Goal: Task Accomplishment & Management: Complete application form

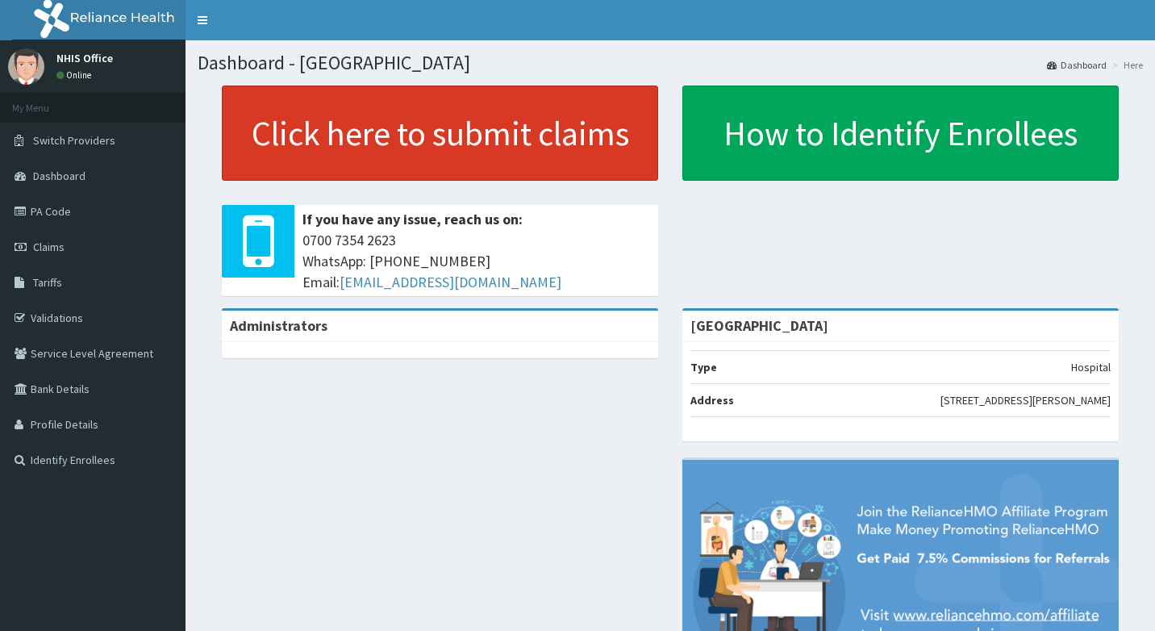
click at [515, 144] on link "Click here to submit claims" at bounding box center [440, 132] width 436 height 95
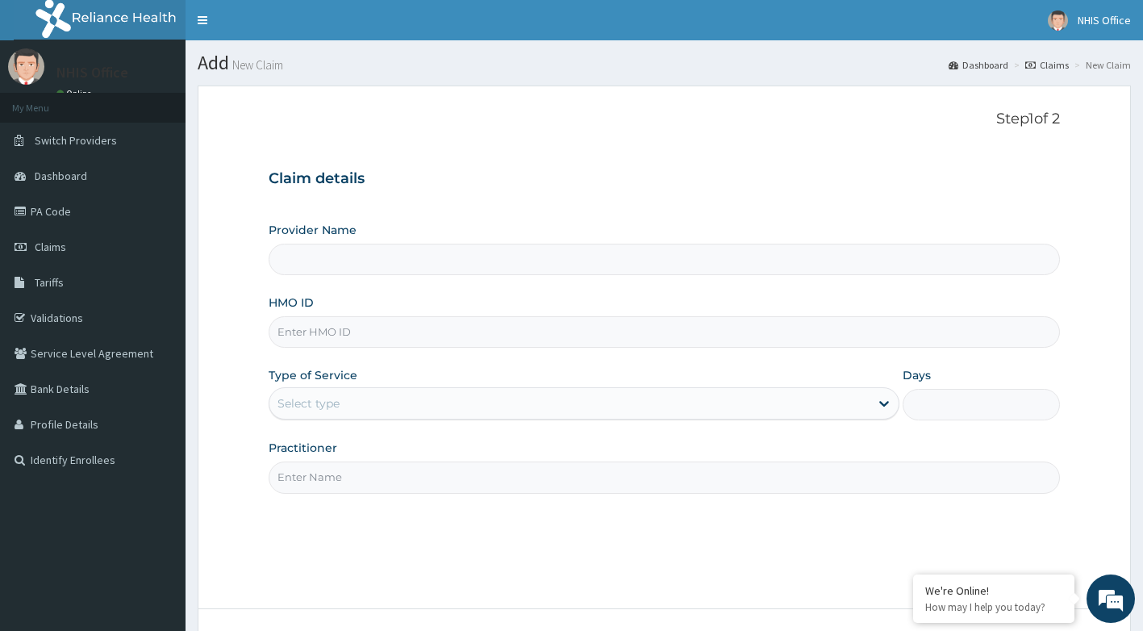
type input "[GEOGRAPHIC_DATA]"
click at [456, 328] on input "HMO ID" at bounding box center [665, 331] width 792 height 31
click at [65, 211] on link "PA Code" at bounding box center [92, 211] width 185 height 35
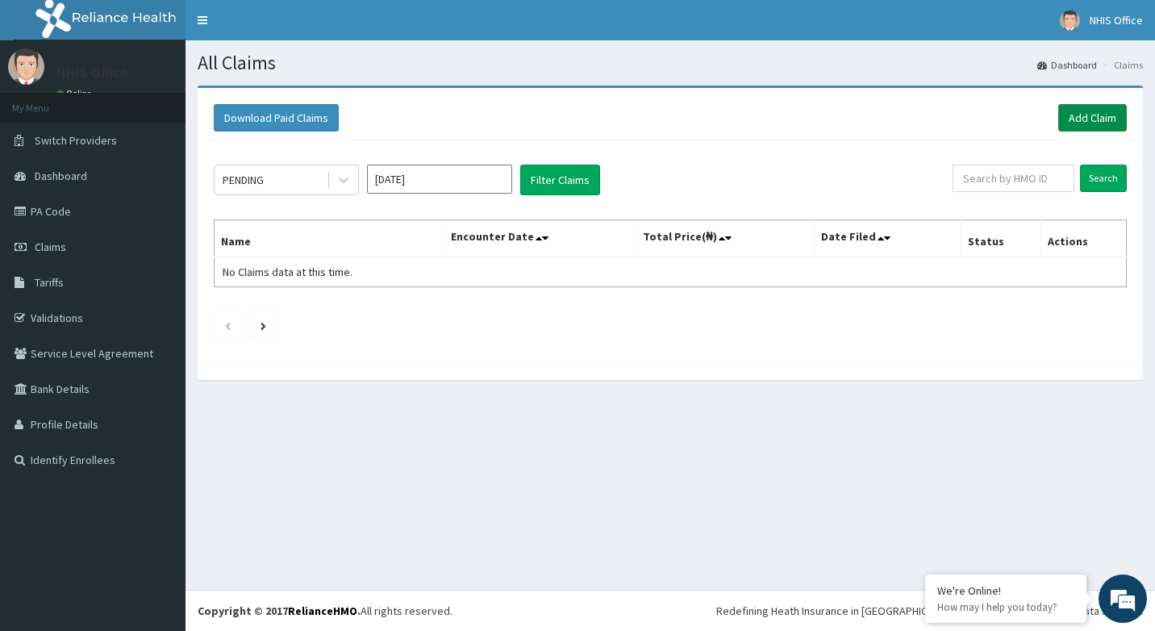
click at [1090, 118] on link "Add Claim" at bounding box center [1092, 117] width 69 height 27
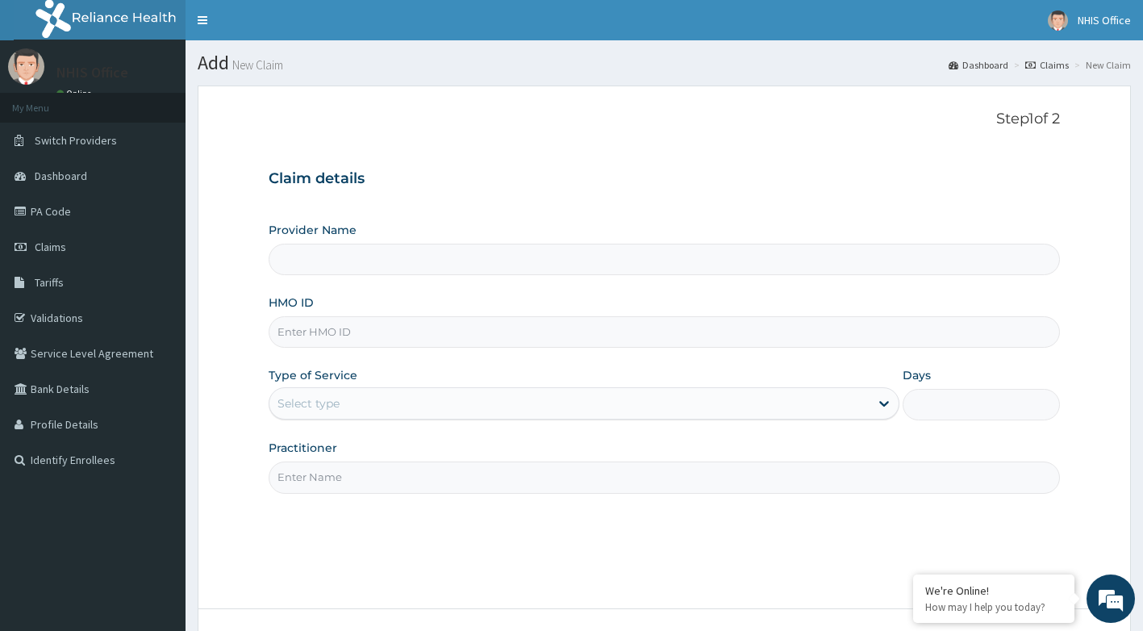
click at [402, 247] on input "Provider Name" at bounding box center [665, 259] width 792 height 31
click at [355, 329] on input "HMO ID" at bounding box center [665, 331] width 792 height 31
type input "[GEOGRAPHIC_DATA]"
type input "VOL/10205/A"
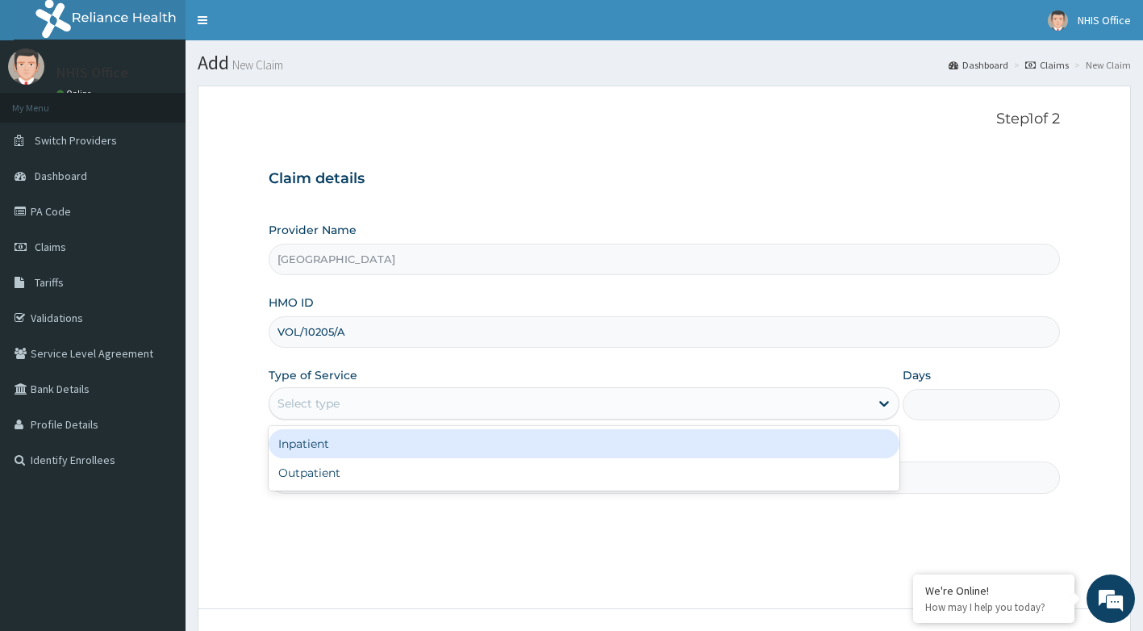
click at [378, 404] on div "Select type" at bounding box center [569, 403] width 600 height 26
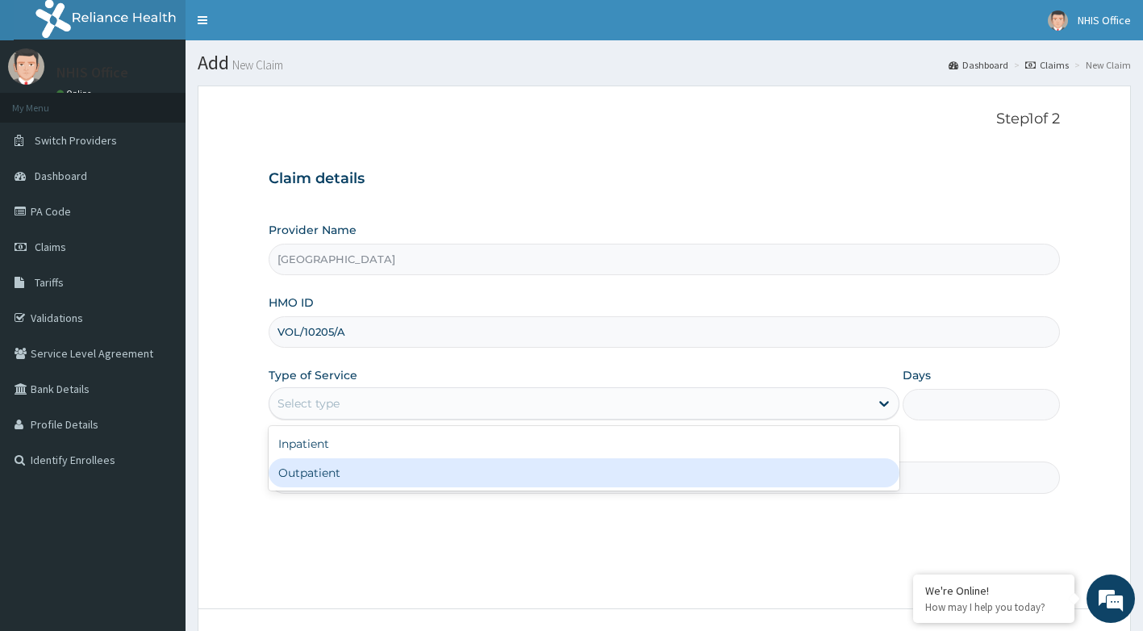
click at [371, 473] on div "Outpatient" at bounding box center [584, 472] width 631 height 29
type input "1"
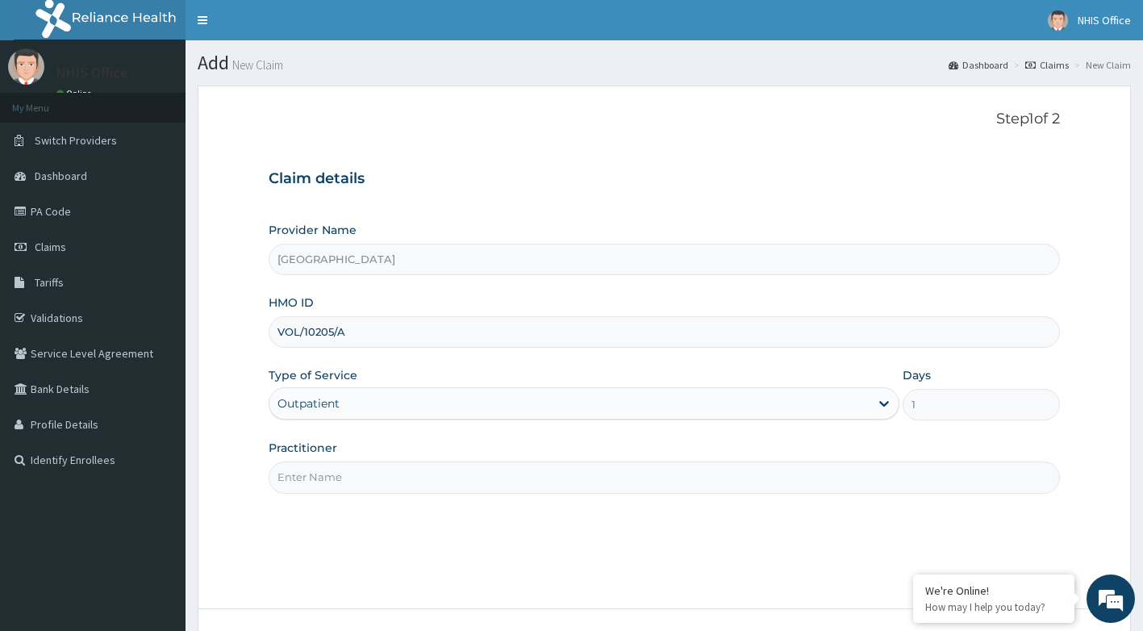
click at [397, 457] on div "Practitioner" at bounding box center [665, 466] width 792 height 53
click at [398, 477] on input "Practitioner" at bounding box center [665, 476] width 792 height 31
type input "DR ANI"
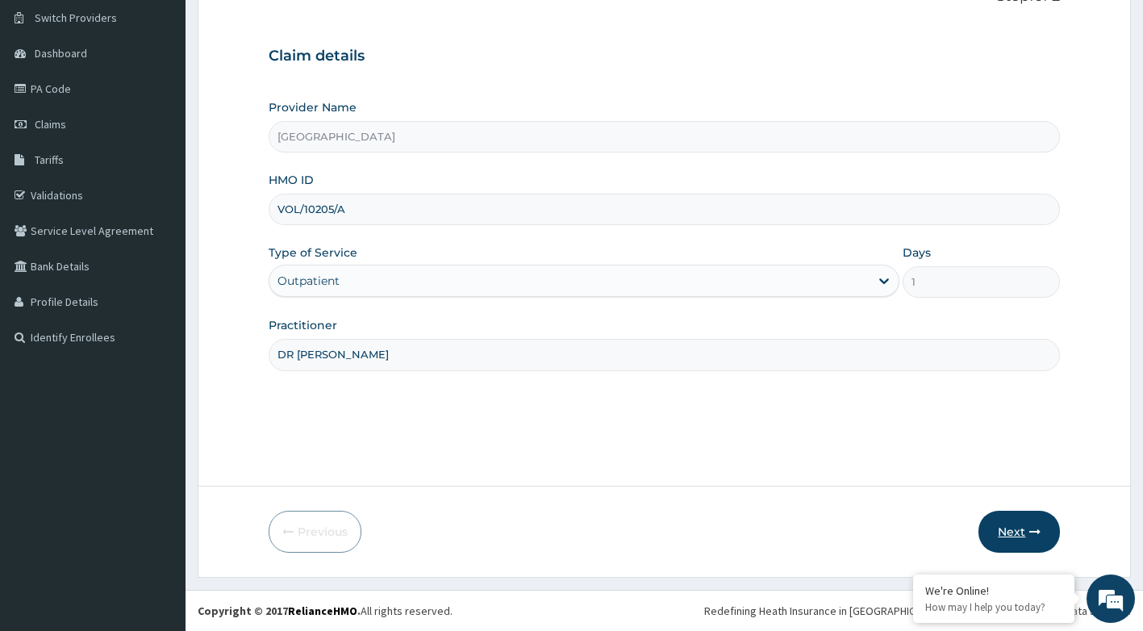
click at [1009, 540] on button "Next" at bounding box center [1018, 532] width 81 height 42
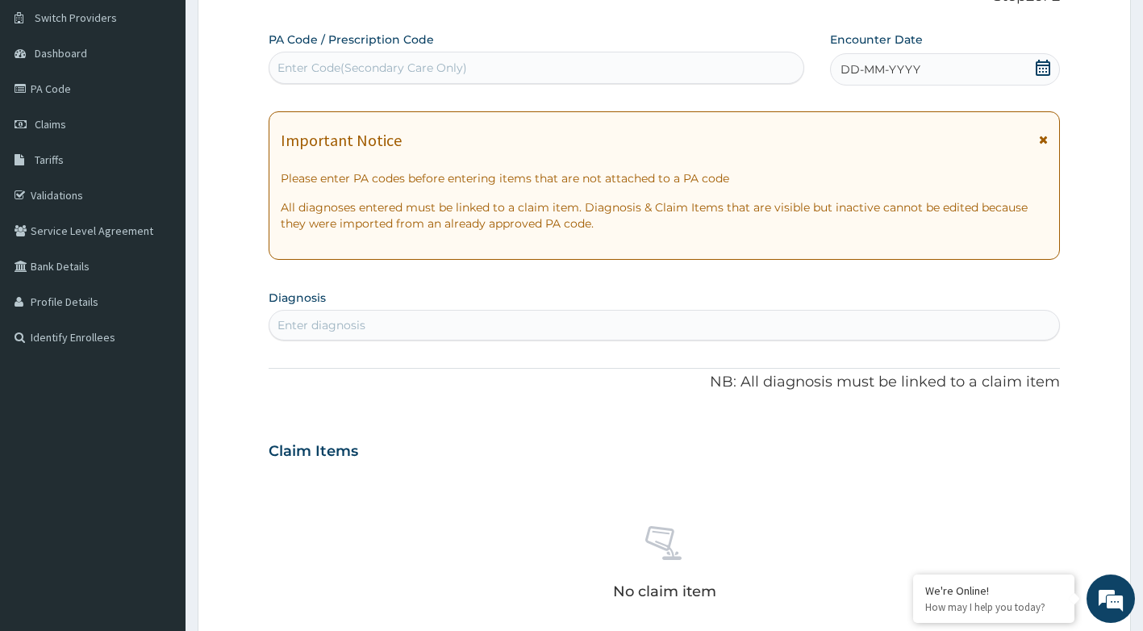
click at [372, 62] on div "Enter Code(Secondary Care Only)" at bounding box center [372, 68] width 190 height 16
type input "PA/66769B"
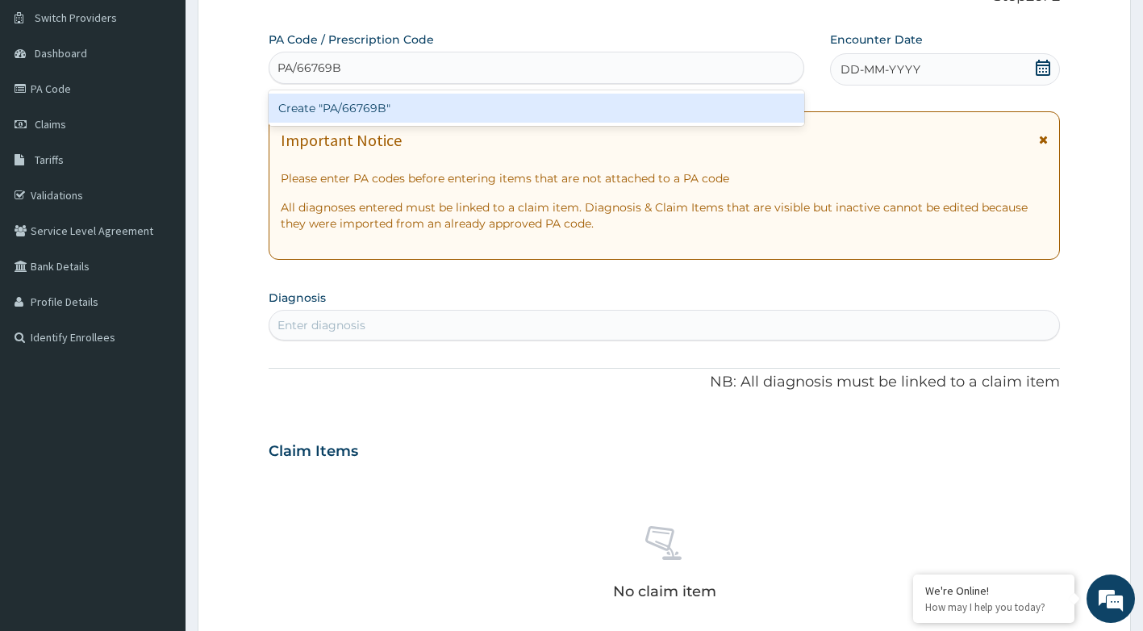
click at [375, 106] on div "Create "PA/66769B"" at bounding box center [537, 108] width 536 height 29
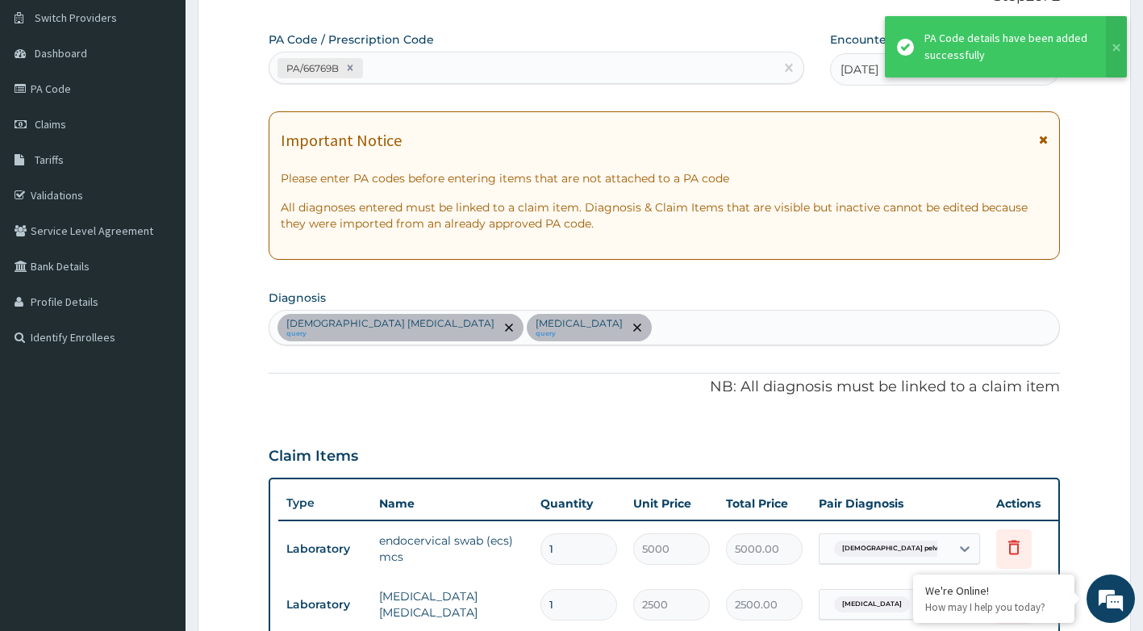
scroll to position [523, 0]
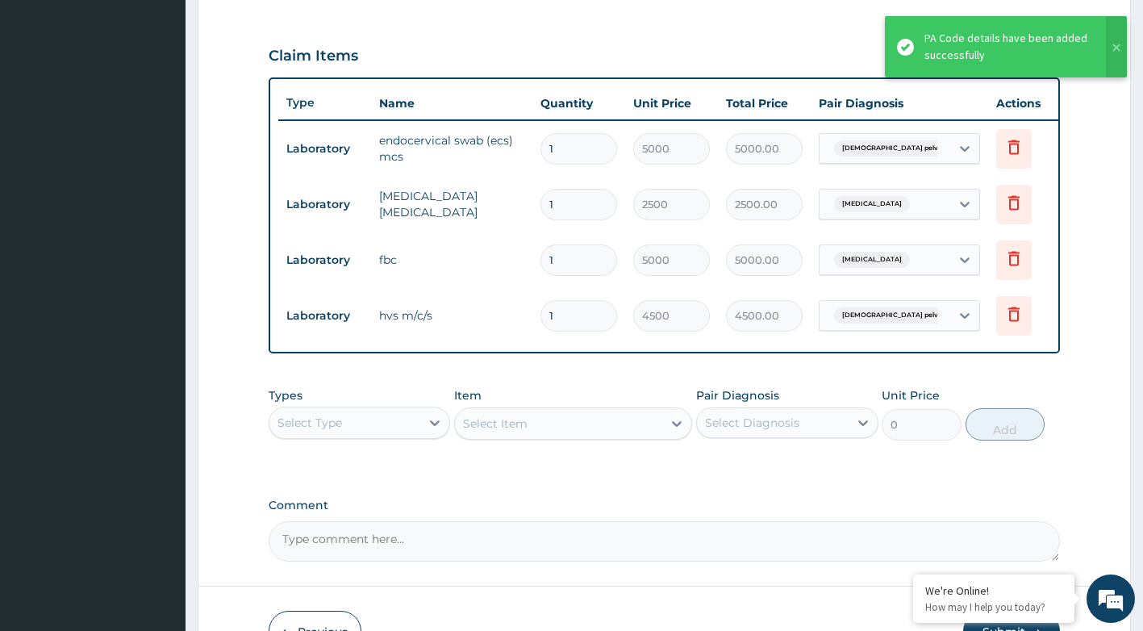
type input "0"
type input "0.00"
type input "1"
type input "4500.00"
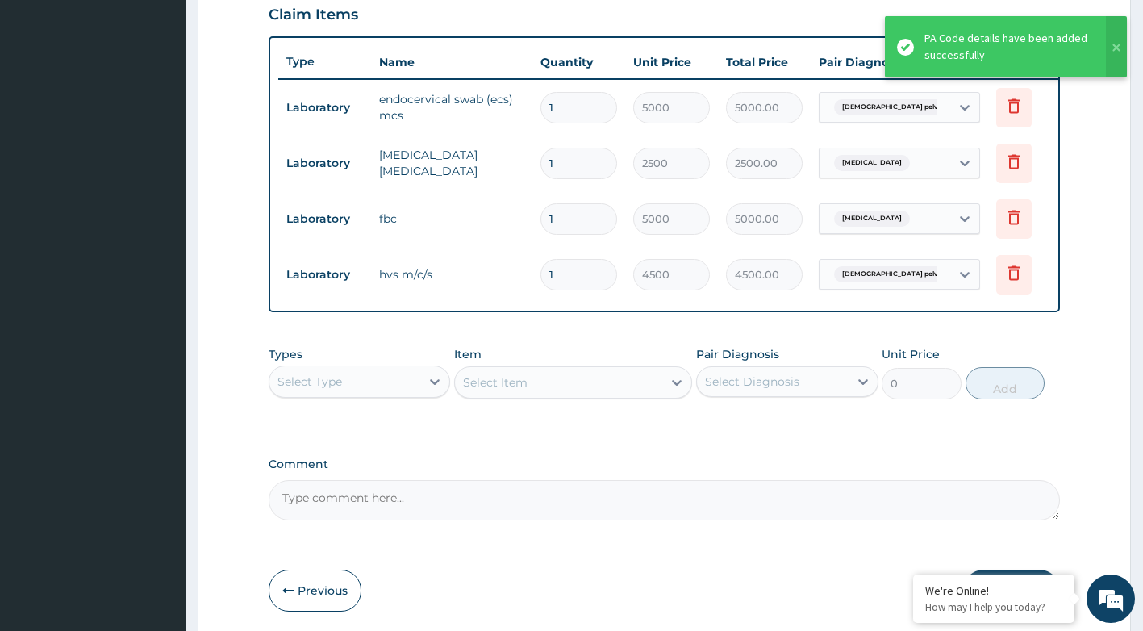
scroll to position [635, 0]
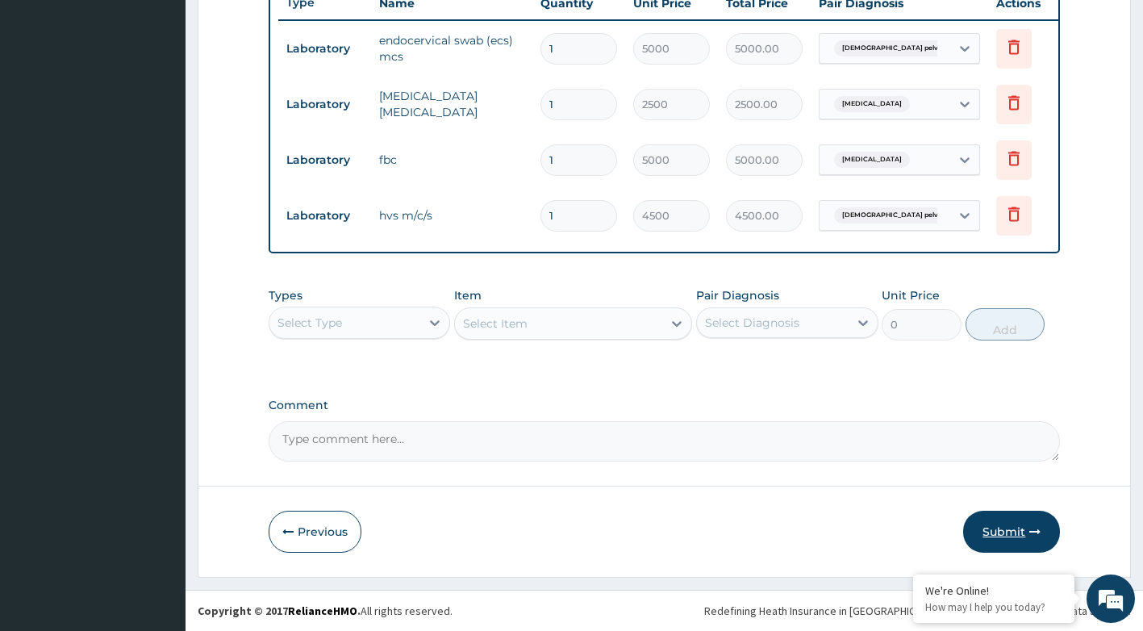
click at [1013, 524] on button "Submit" at bounding box center [1011, 532] width 97 height 42
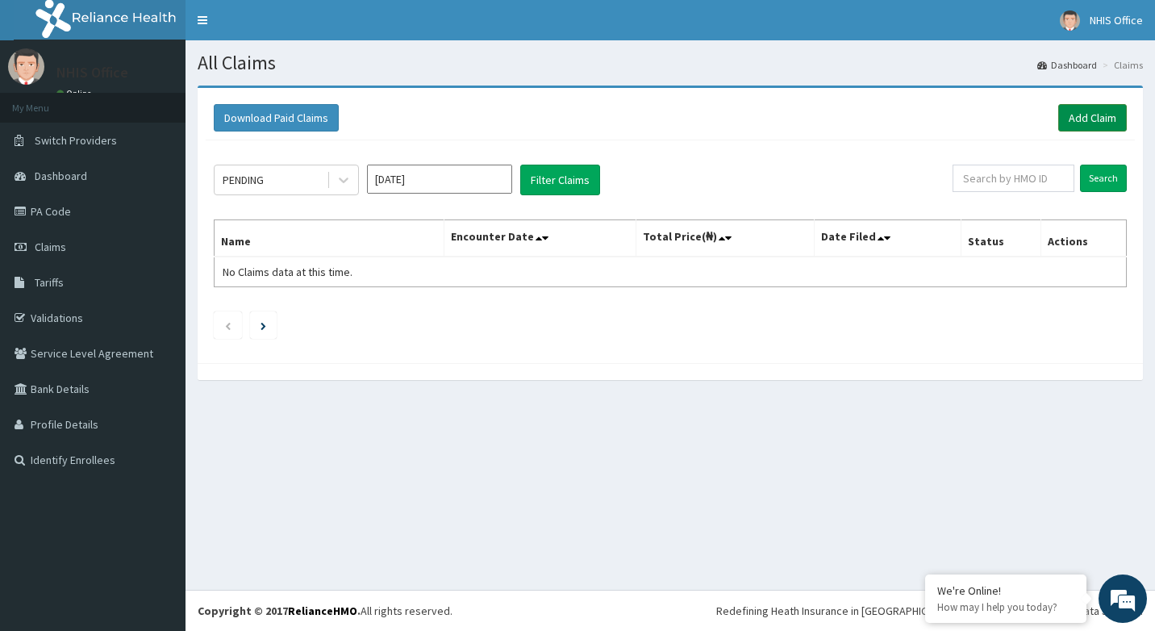
click at [1081, 116] on link "Add Claim" at bounding box center [1092, 117] width 69 height 27
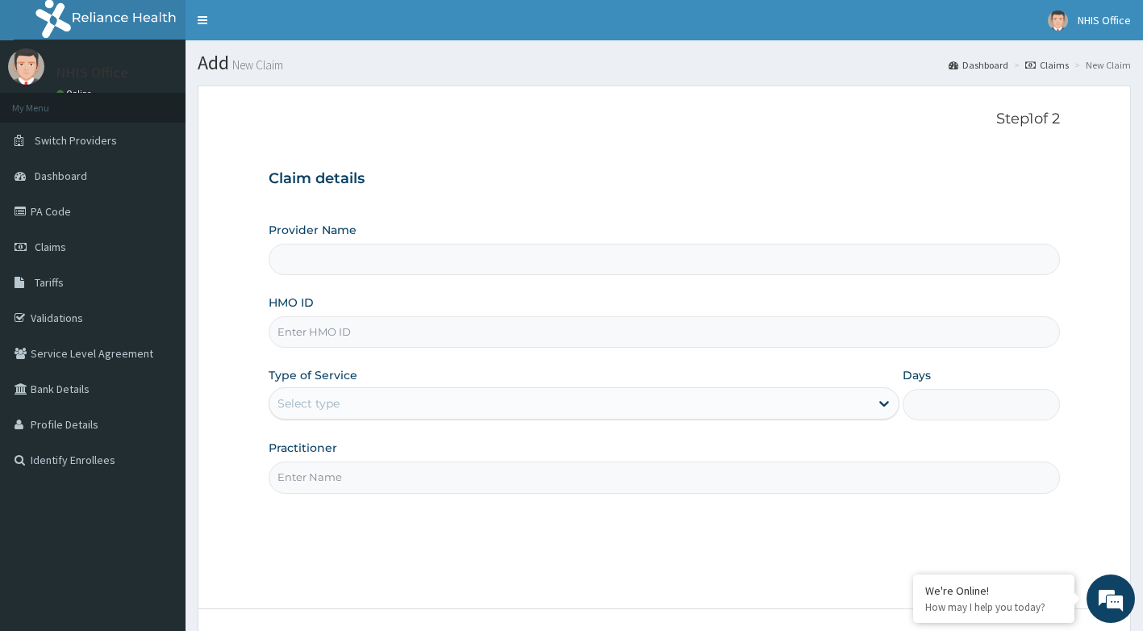
type input "Asokoro District Hospital"
click at [470, 260] on input "Asokoro District Hospital" at bounding box center [665, 259] width 792 height 31
click at [438, 323] on div "HMO ID" at bounding box center [665, 320] width 792 height 53
click at [432, 324] on input "HMO ID" at bounding box center [665, 331] width 792 height 31
drag, startPoint x: 409, startPoint y: 331, endPoint x: 319, endPoint y: 339, distance: 89.9
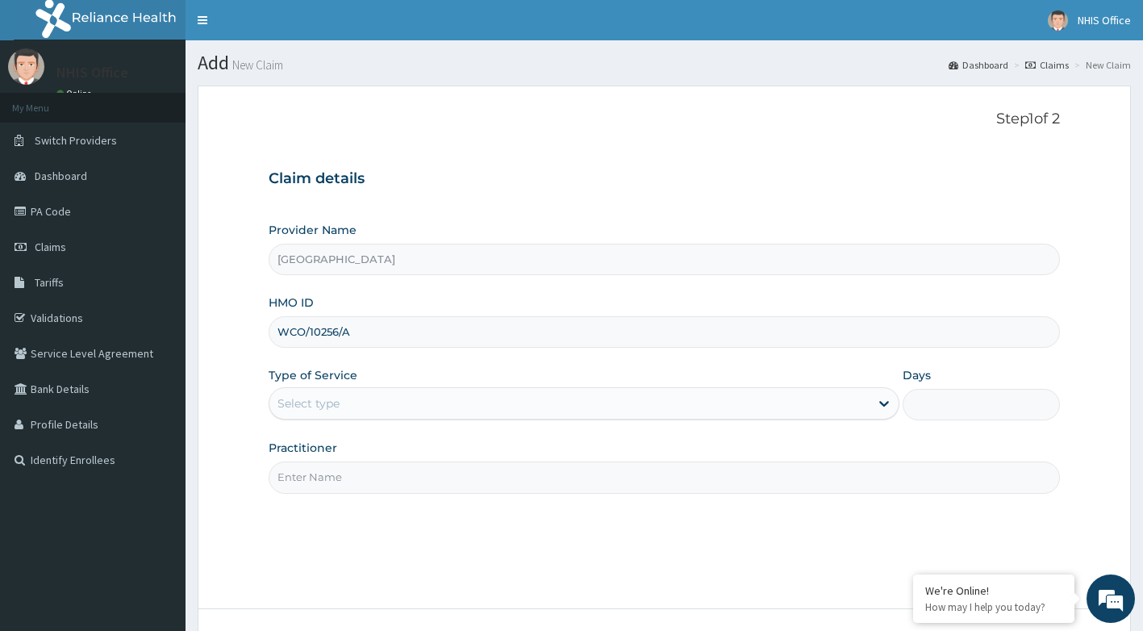
click at [319, 339] on input "WCO/10256/A" at bounding box center [665, 331] width 792 height 31
type input "WCO/10147/A"
click at [680, 412] on div "Select type" at bounding box center [569, 403] width 600 height 26
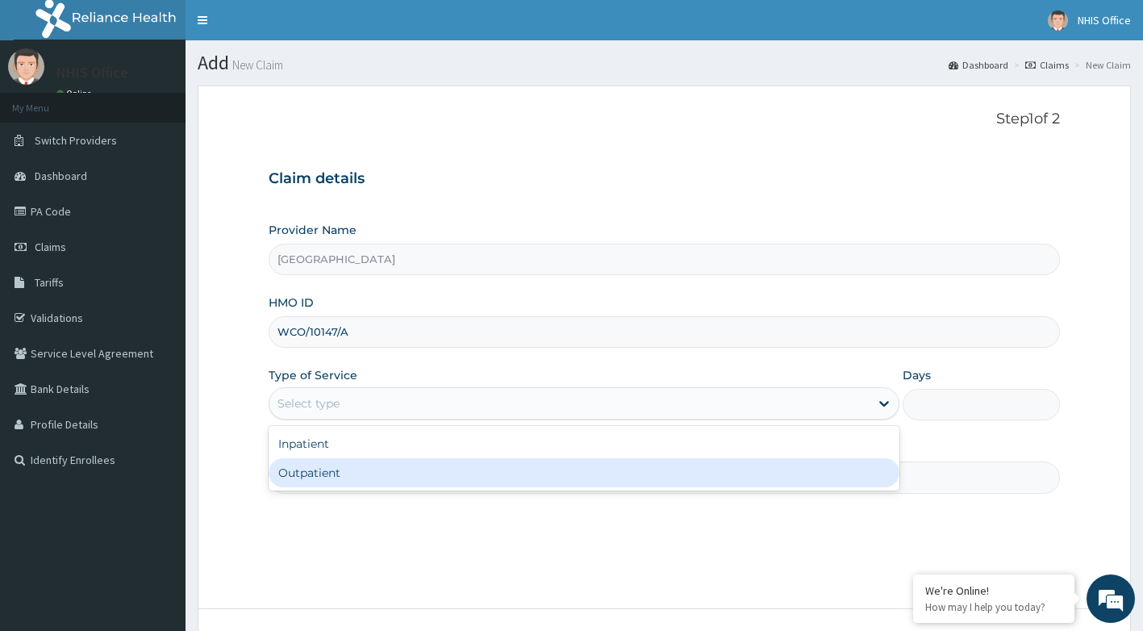
click at [479, 489] on div "Inpatient Outpatient" at bounding box center [584, 458] width 631 height 65
click at [491, 472] on div "Outpatient" at bounding box center [584, 472] width 631 height 29
type input "1"
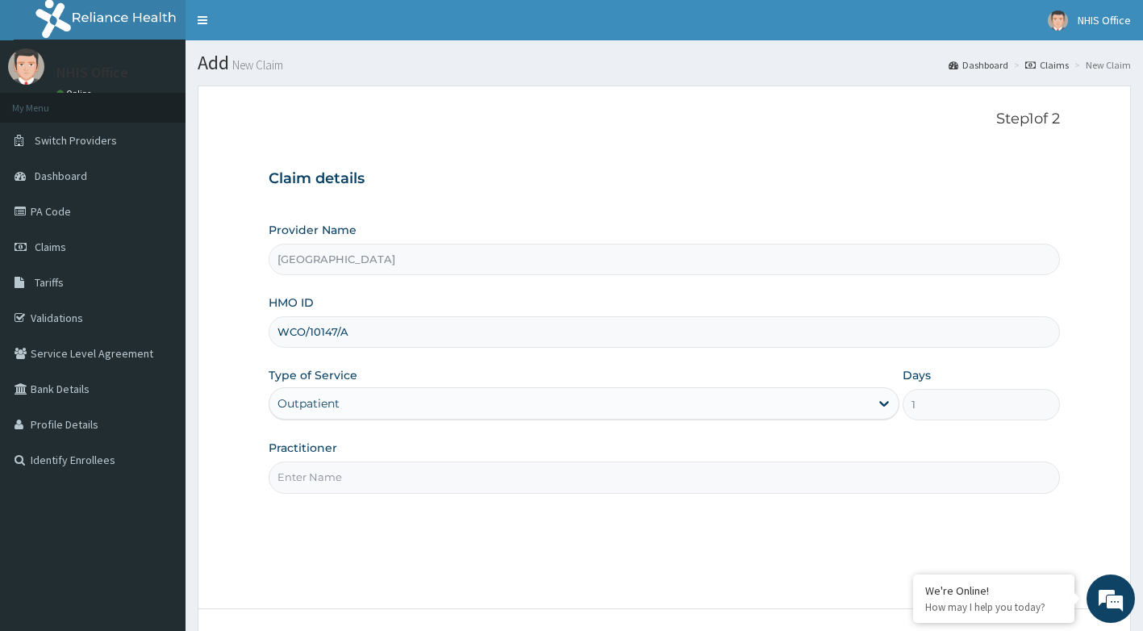
click at [481, 486] on input "Practitioner" at bounding box center [665, 476] width 792 height 31
type input "DR ANI"
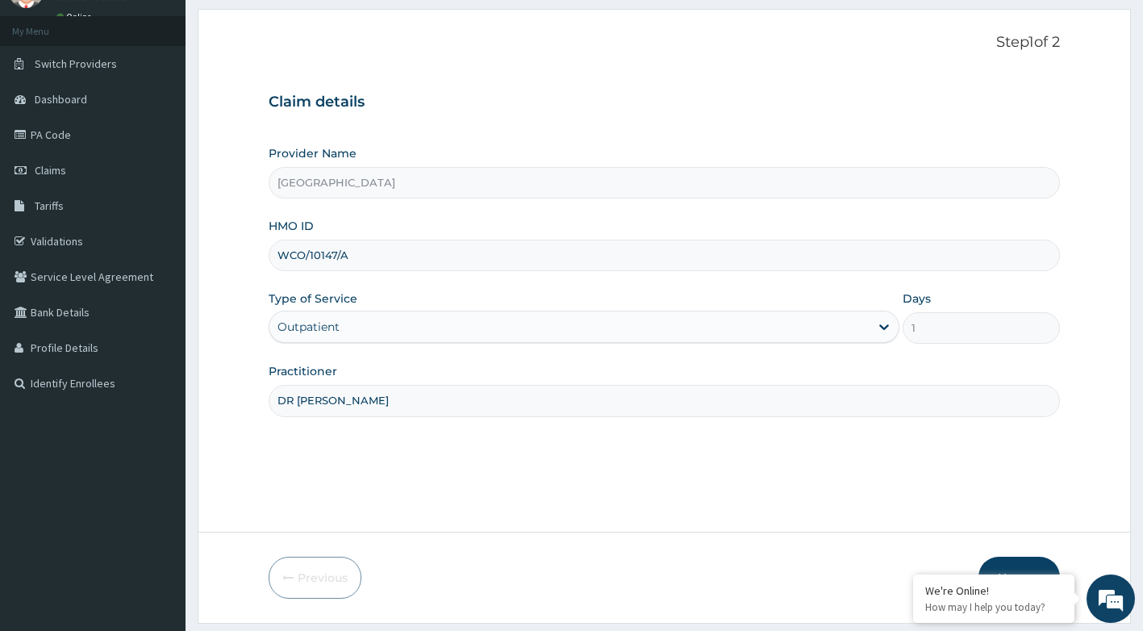
scroll to position [123, 0]
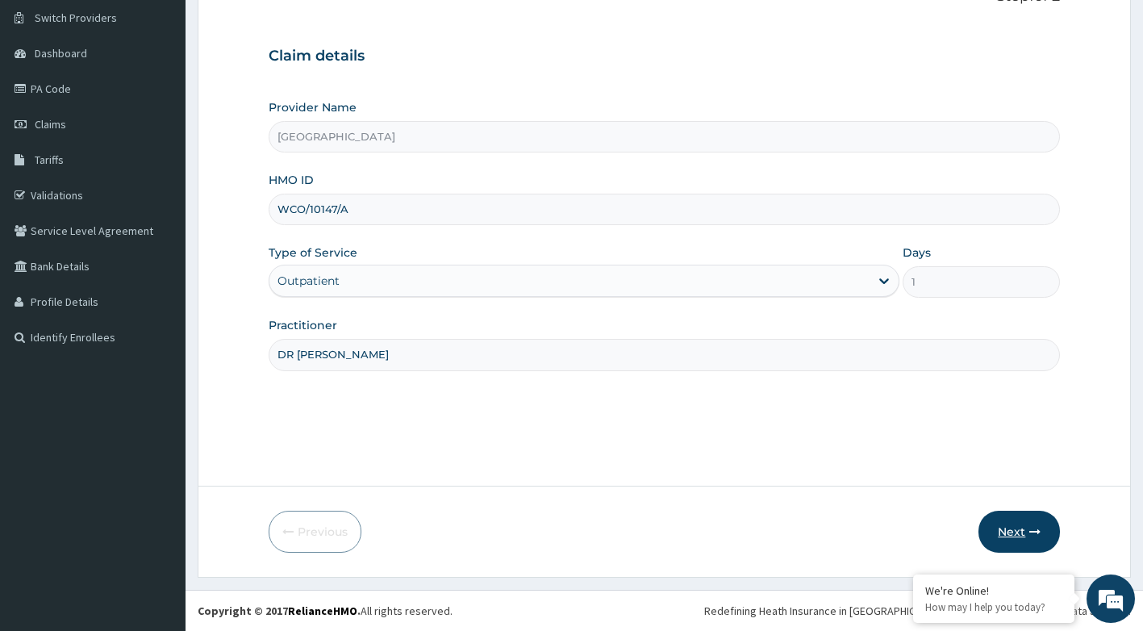
click at [1017, 524] on button "Next" at bounding box center [1018, 532] width 81 height 42
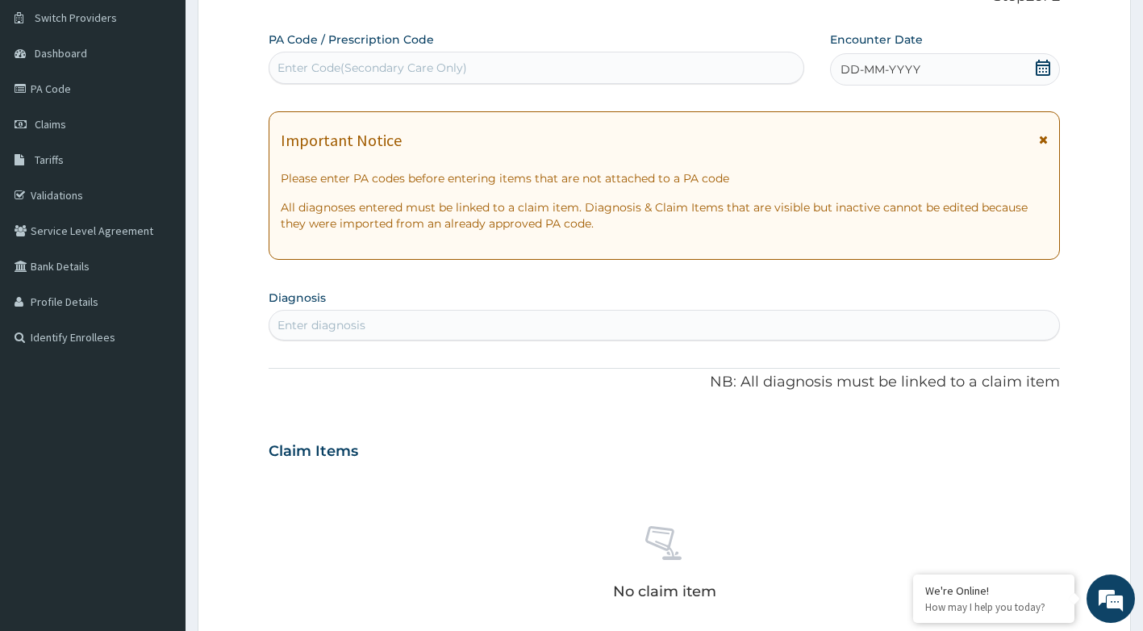
click at [470, 60] on div "Enter Code(Secondary Care Only)" at bounding box center [536, 68] width 535 height 26
type input "PA/EOE944"
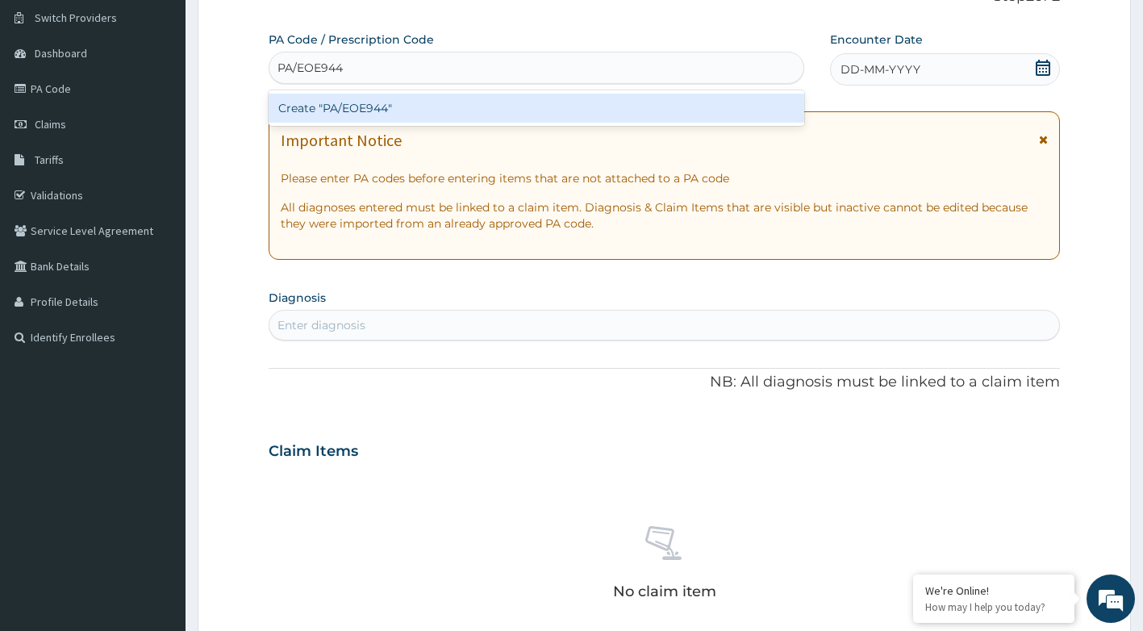
click at [448, 110] on div "Create "PA/EOE944"" at bounding box center [537, 108] width 536 height 29
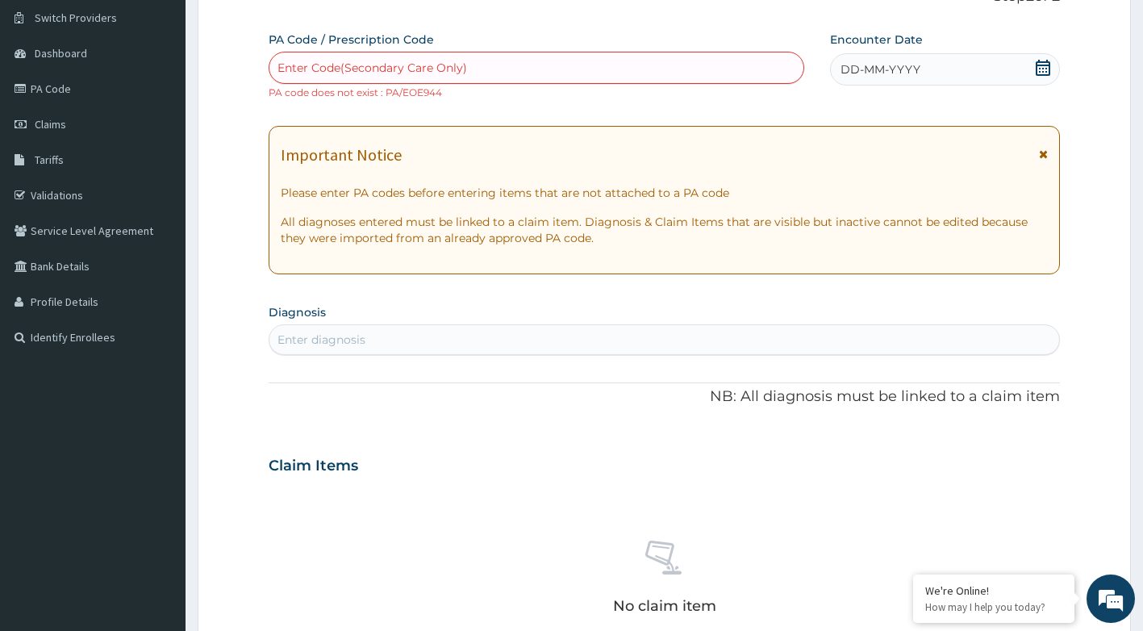
click at [473, 65] on div "Enter Code(Secondary Care Only)" at bounding box center [536, 68] width 535 height 26
type input "PA/E0E944"
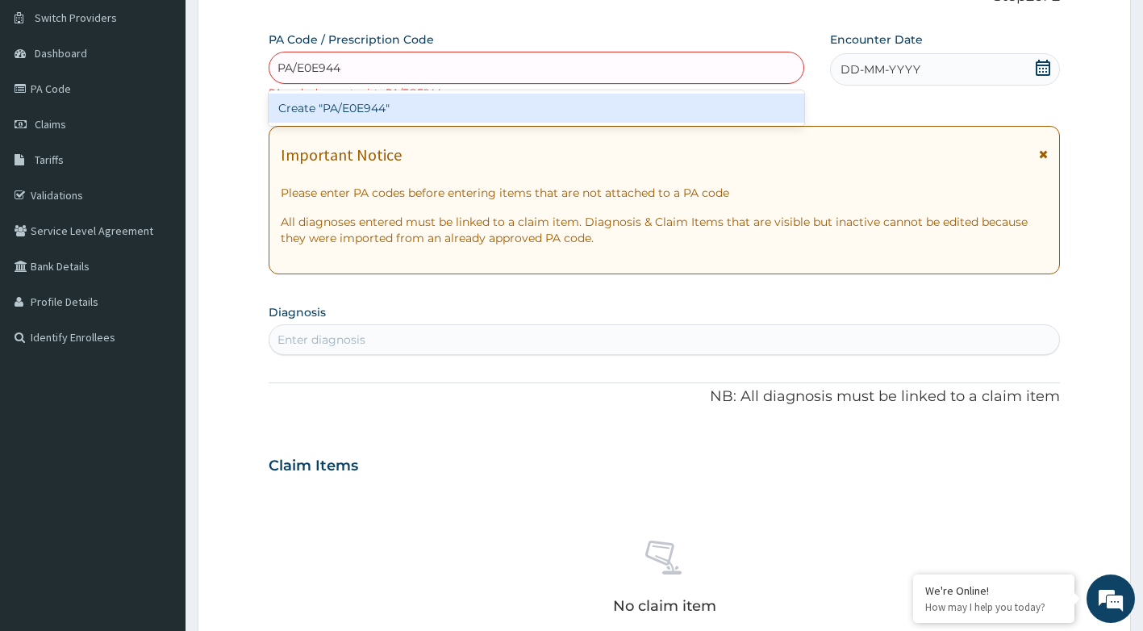
click at [526, 106] on div "Create "PA/E0E944"" at bounding box center [537, 108] width 536 height 29
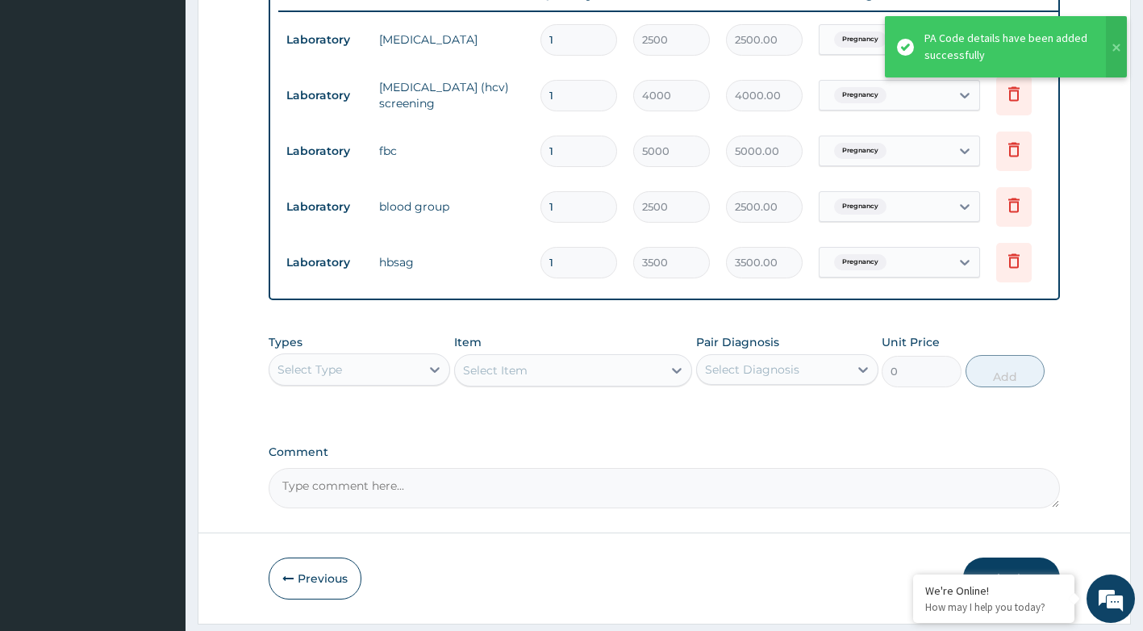
scroll to position [690, 0]
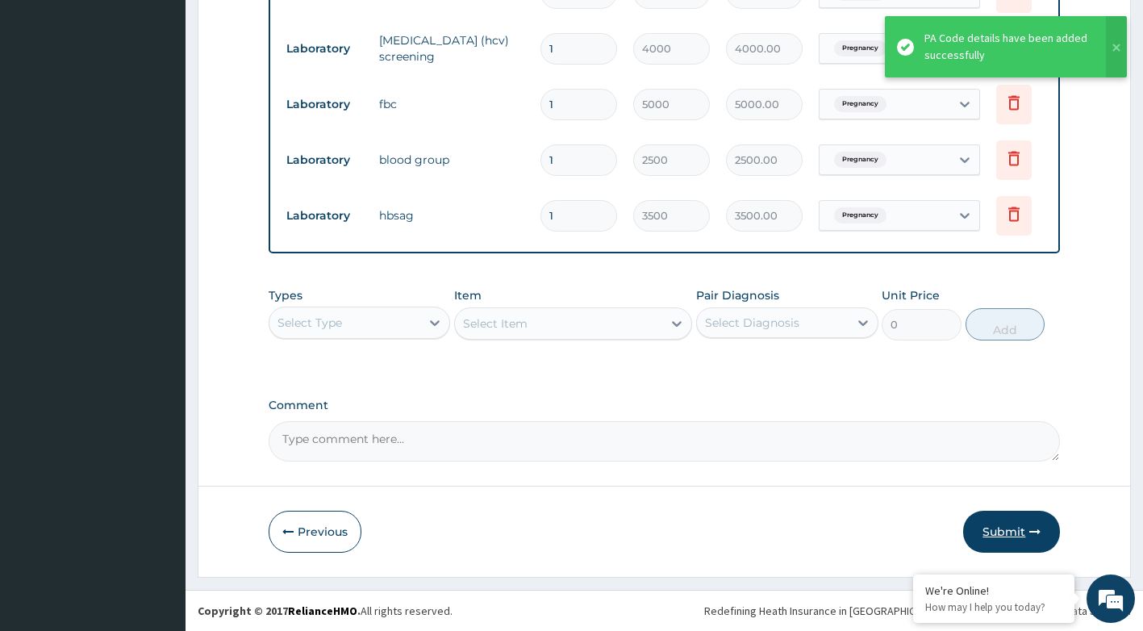
click at [995, 527] on button "Submit" at bounding box center [1011, 532] width 97 height 42
